Goal: Find specific page/section: Find specific page/section

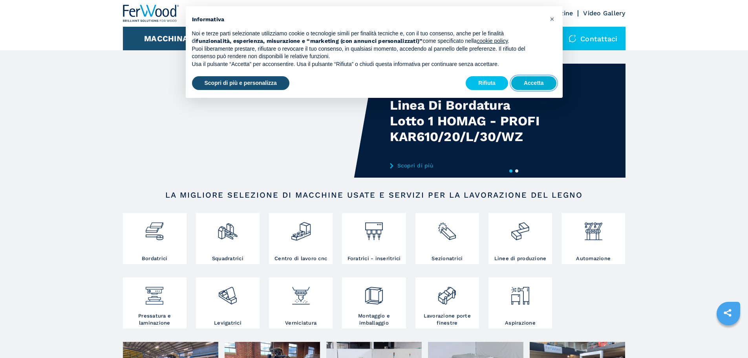
click at [532, 81] on button "Accetta" at bounding box center [533, 83] width 45 height 14
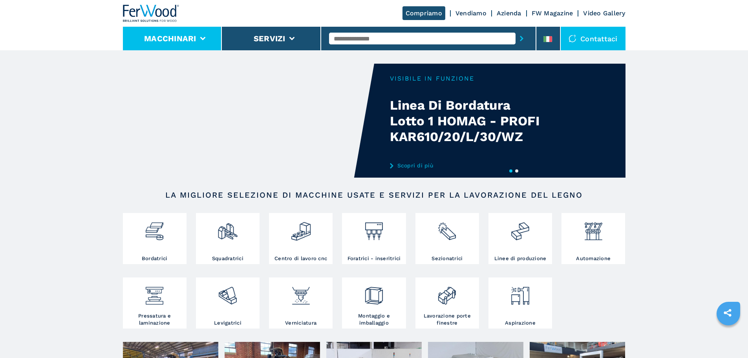
click at [201, 40] on icon at bounding box center [202, 39] width 5 height 4
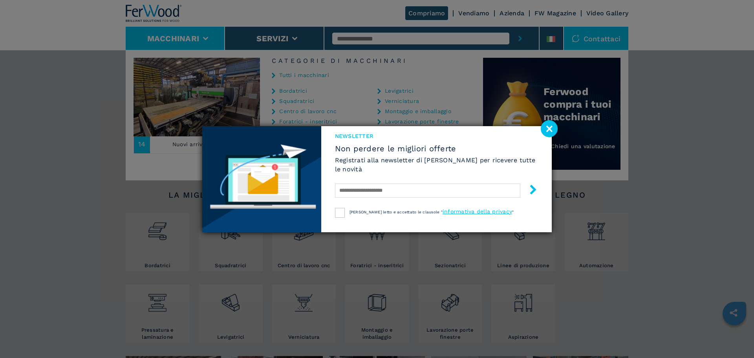
click at [543, 129] on image at bounding box center [548, 128] width 17 height 17
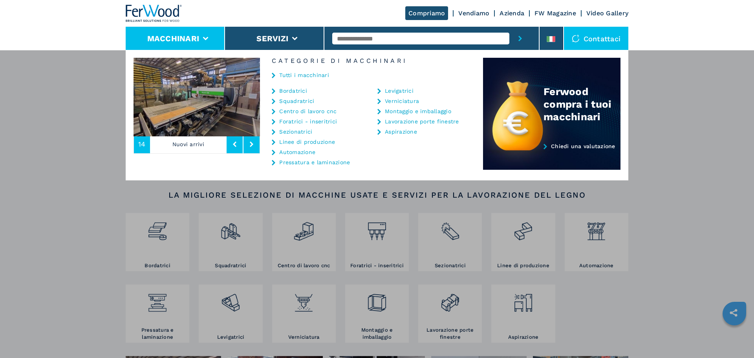
click at [579, 294] on div "Macchinari Bordatrici Squadratrici Centro di lavoro cnc Foratrici - inseritrici…" at bounding box center [377, 229] width 754 height 358
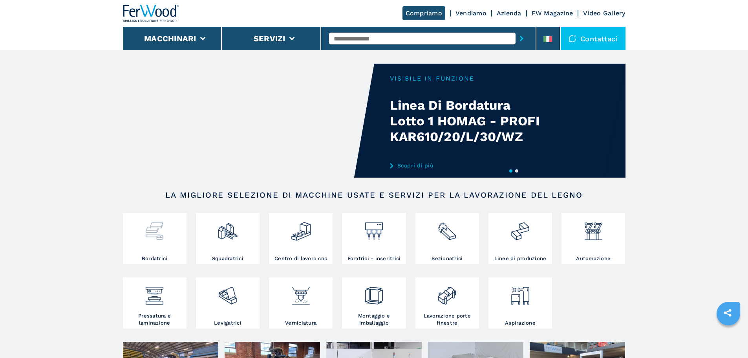
click at [173, 242] on div at bounding box center [155, 235] width 60 height 40
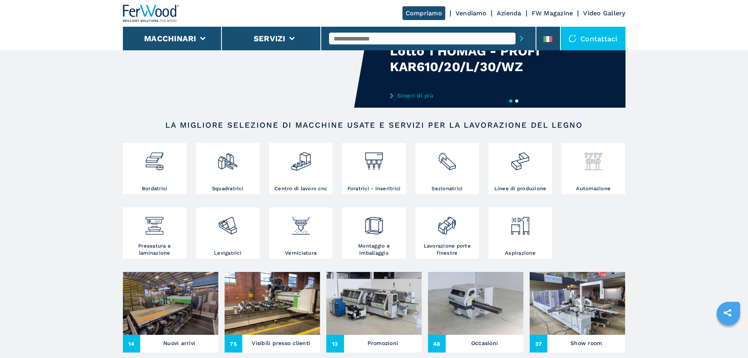
scroll to position [196, 0]
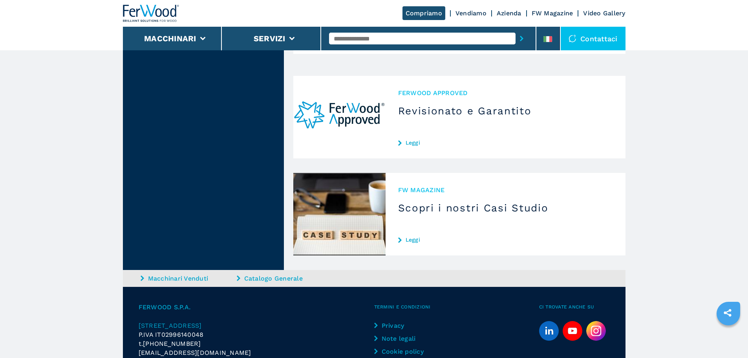
scroll to position [2642, 0]
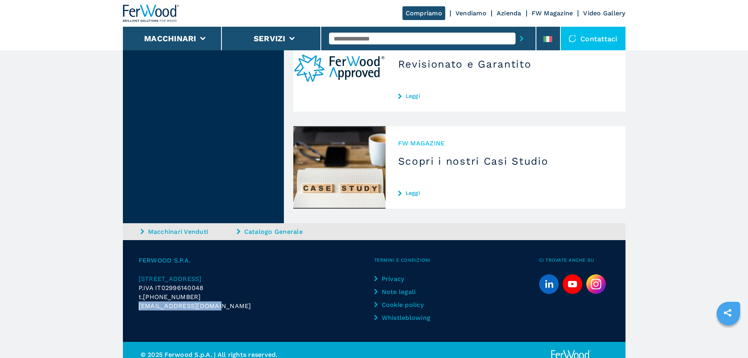
drag, startPoint x: 226, startPoint y: 300, endPoint x: 122, endPoint y: 298, distance: 104.4
copy span "[EMAIL_ADDRESS][DOMAIN_NAME]"
